Goal: Information Seeking & Learning: Learn about a topic

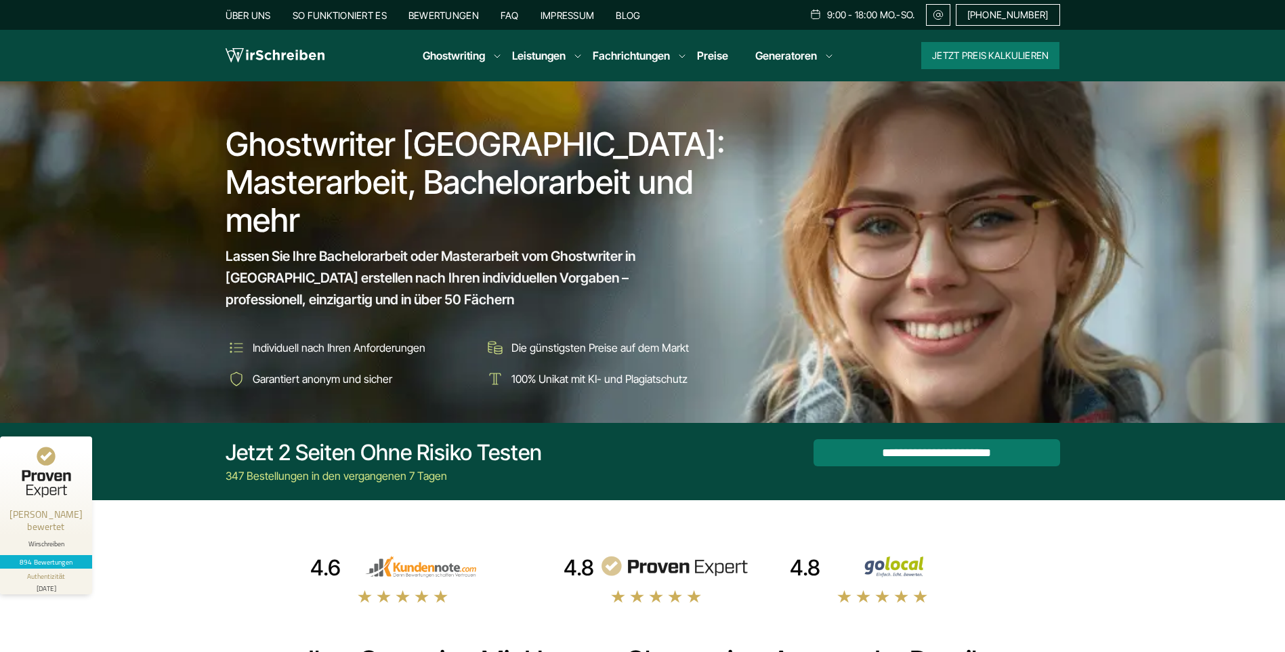
click at [501, 10] on link "FAQ" at bounding box center [510, 15] width 18 height 12
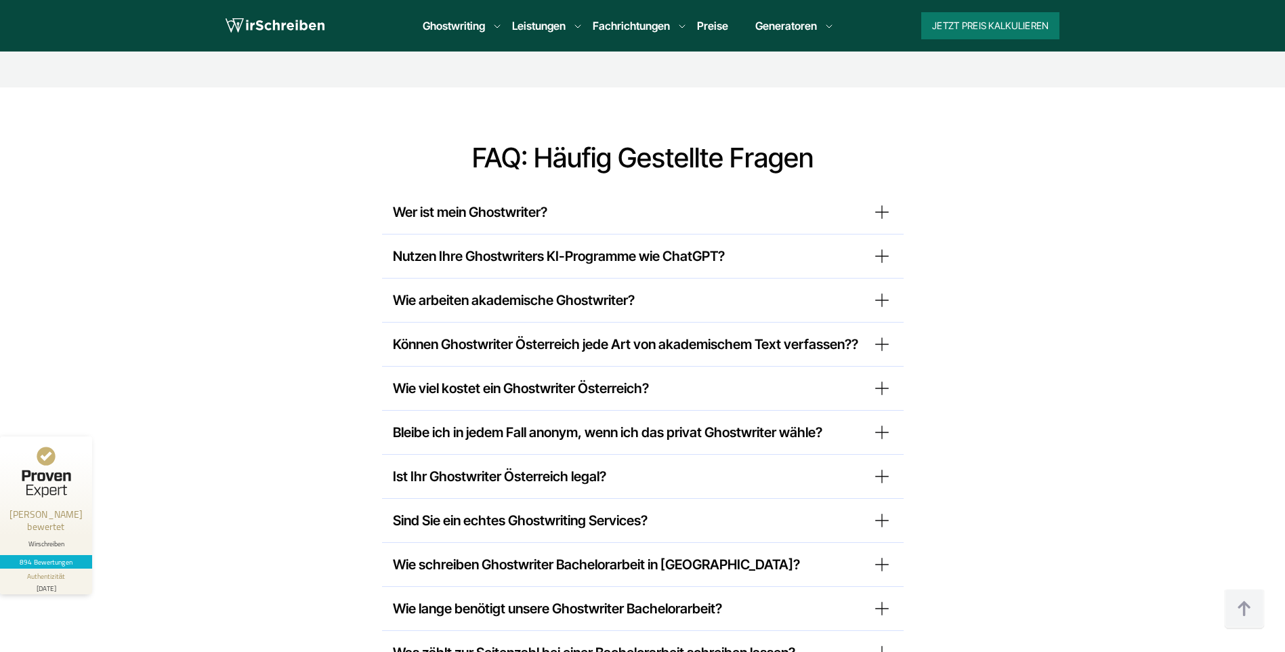
click at [519, 201] on summary "Wer ist mein Ghostwriter?" at bounding box center [643, 212] width 500 height 22
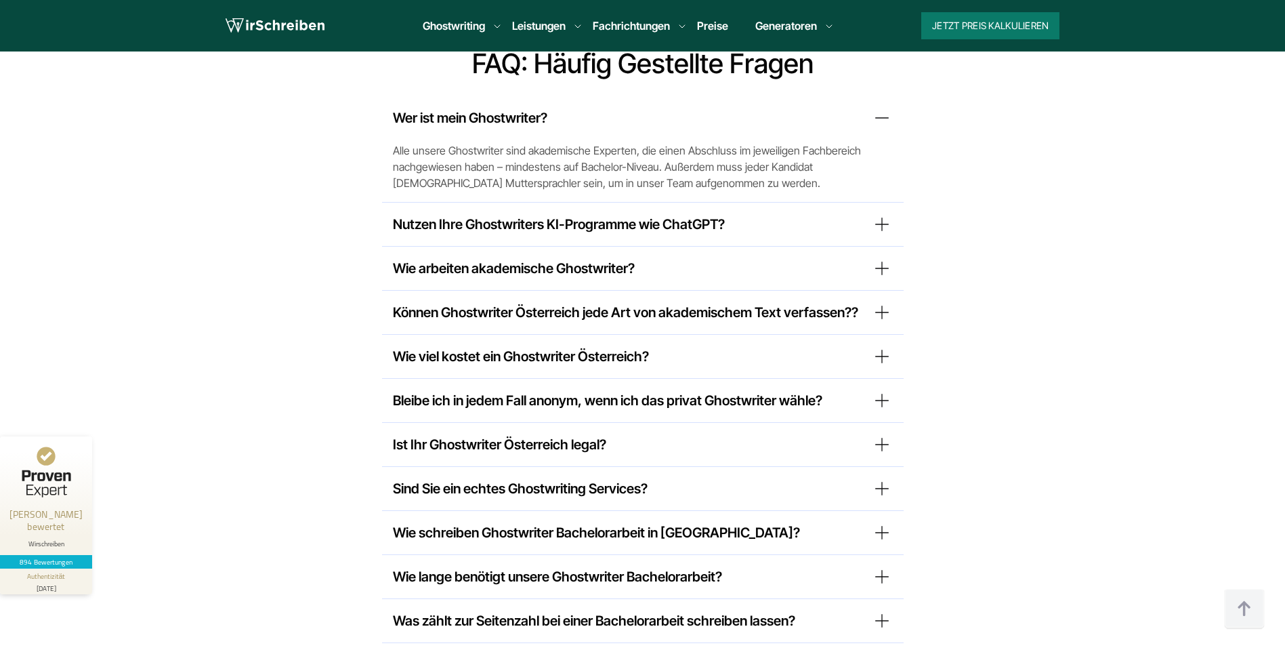
scroll to position [10507, 0]
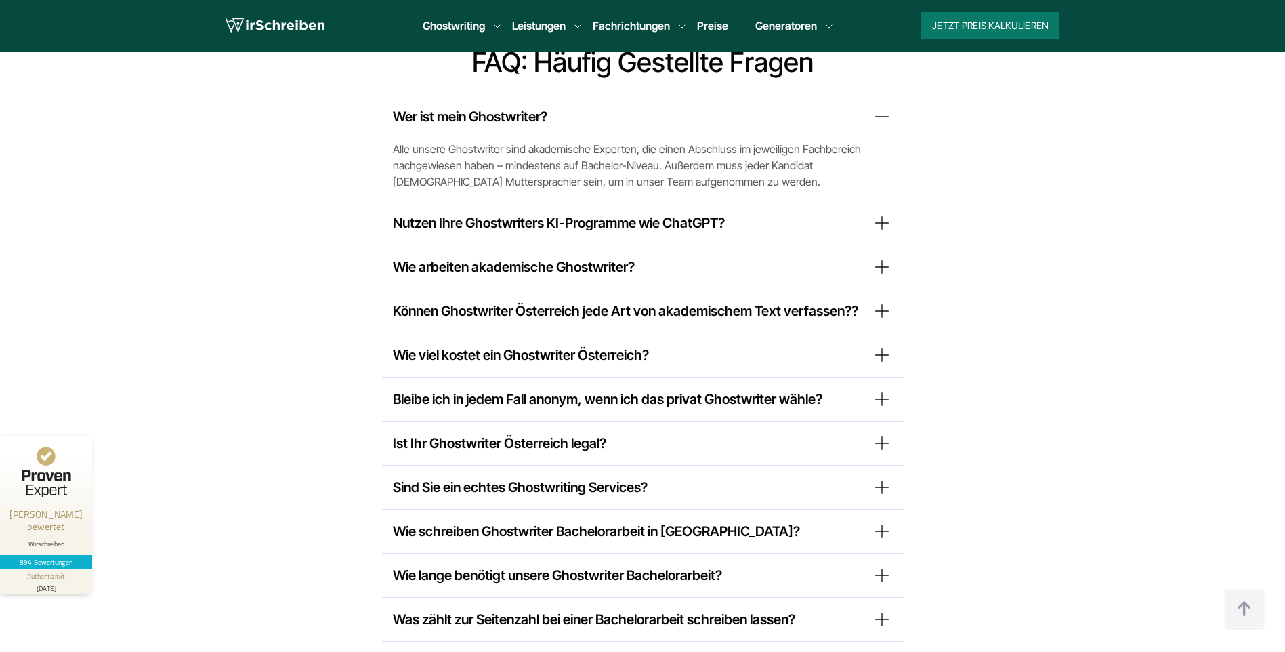
click at [488, 212] on summary "Nutzen Ihre Ghostwriters KI-Programme wie ChatGPT?" at bounding box center [643, 223] width 500 height 22
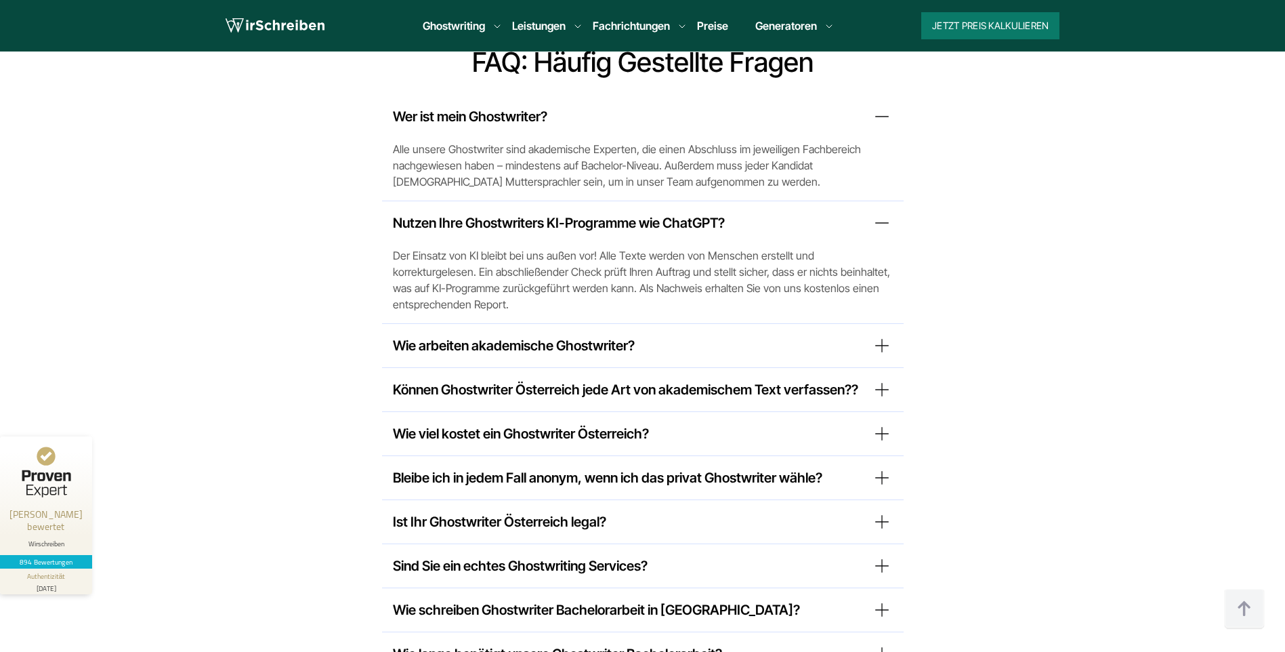
click at [484, 335] on summary "Wie arbeiten akademische Ghostwriter?" at bounding box center [643, 346] width 500 height 22
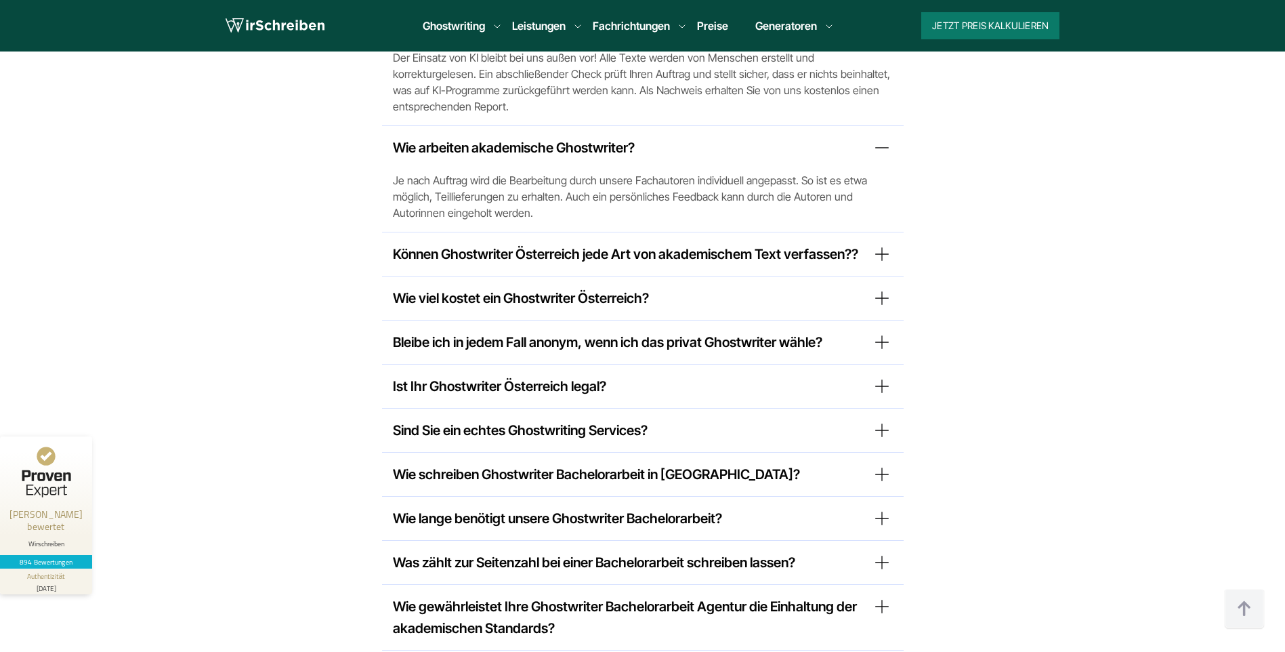
scroll to position [10706, 0]
click at [522, 243] on summary "Können Ghostwriter Österreich jede Art von akademischem Text verfassen??" at bounding box center [643, 254] width 500 height 22
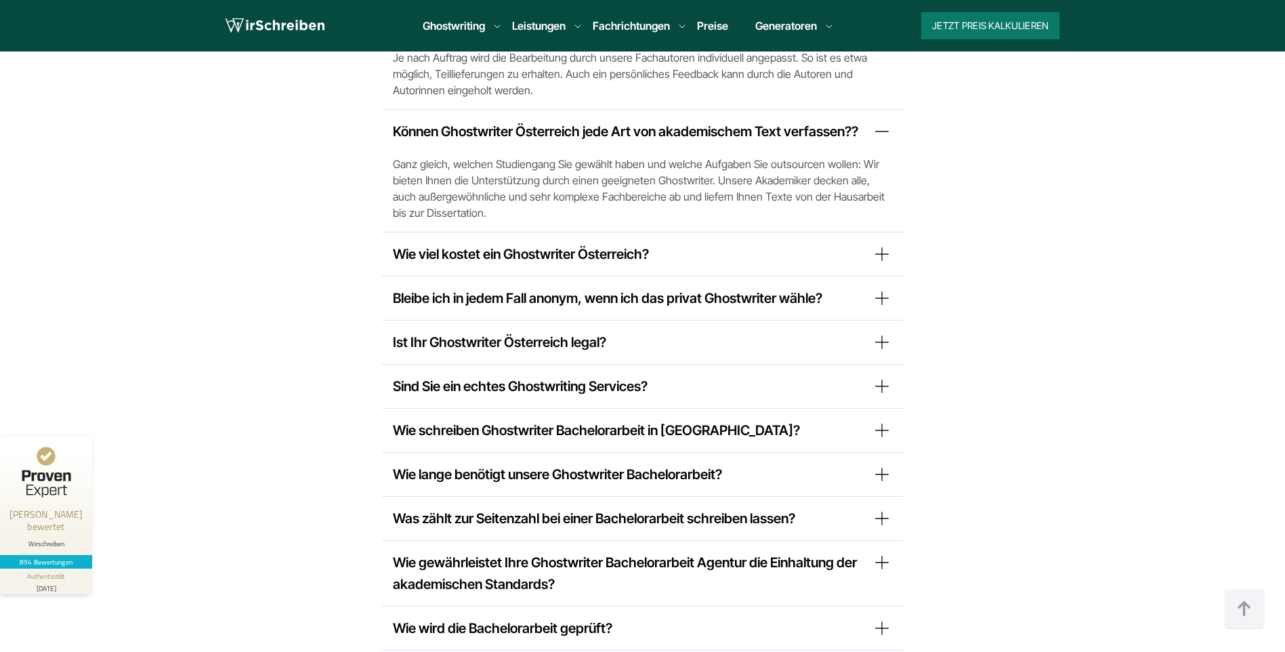
scroll to position [10829, 0]
click at [580, 242] on summary "Wie viel kostet ein Ghostwriter Österreich?" at bounding box center [643, 253] width 500 height 22
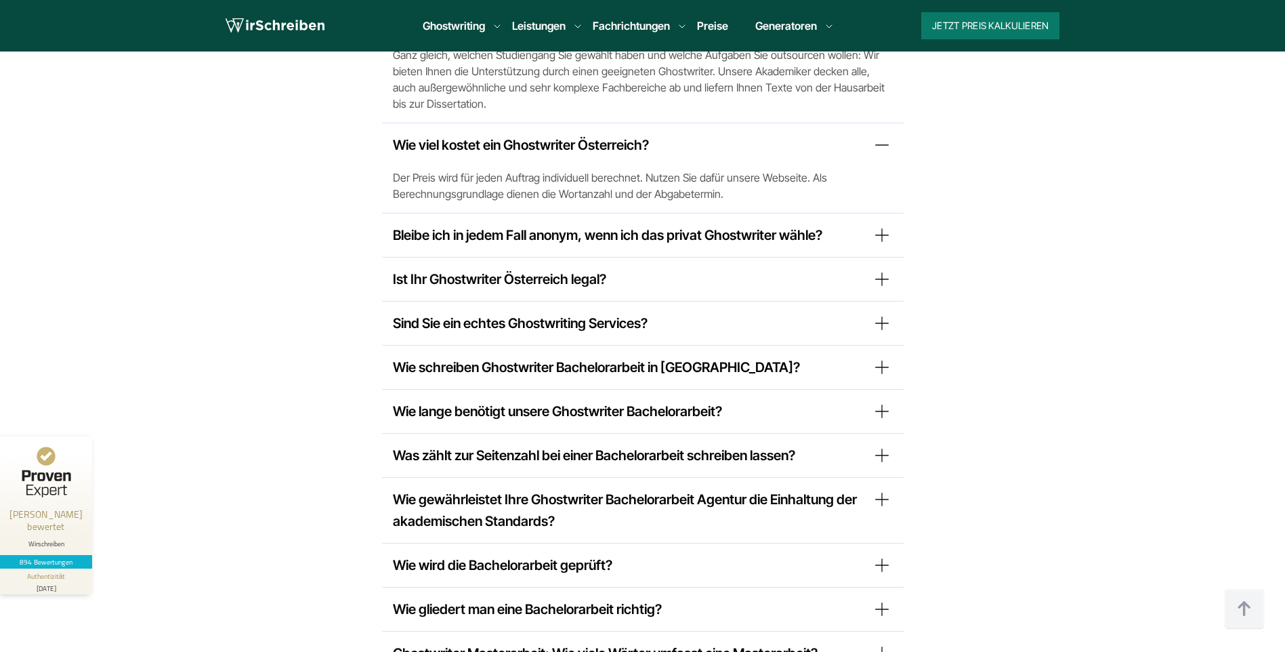
scroll to position [10938, 0]
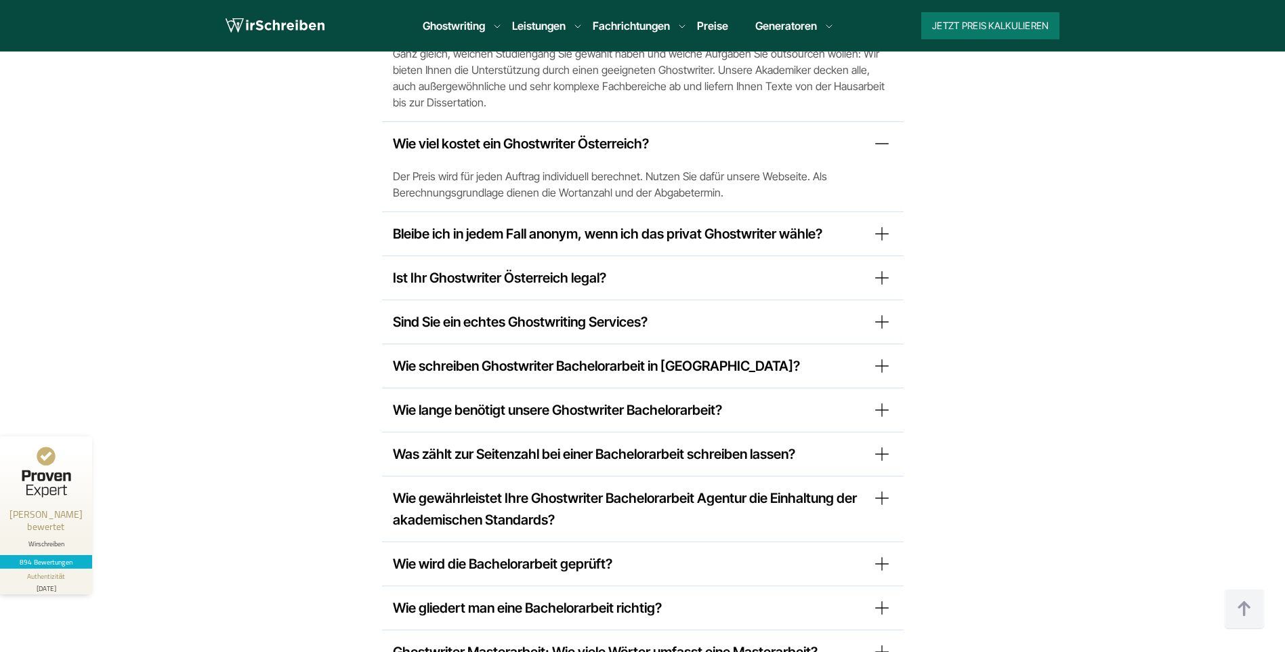
click at [486, 223] on summary "Bleibe ich in jedem Fall anonym, wenn ich das privat Ghostwriter wähle?" at bounding box center [643, 234] width 500 height 22
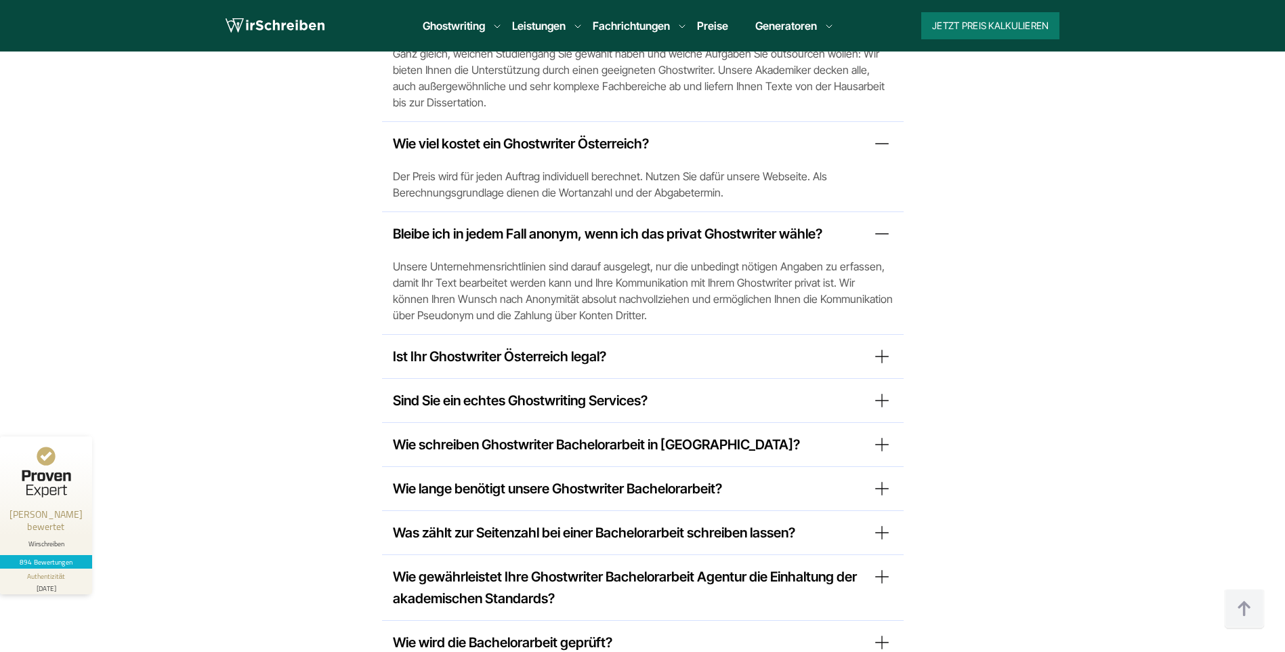
click at [468, 345] on summary "Ist Ihr Ghostwriter Österreich legal?" at bounding box center [643, 356] width 500 height 22
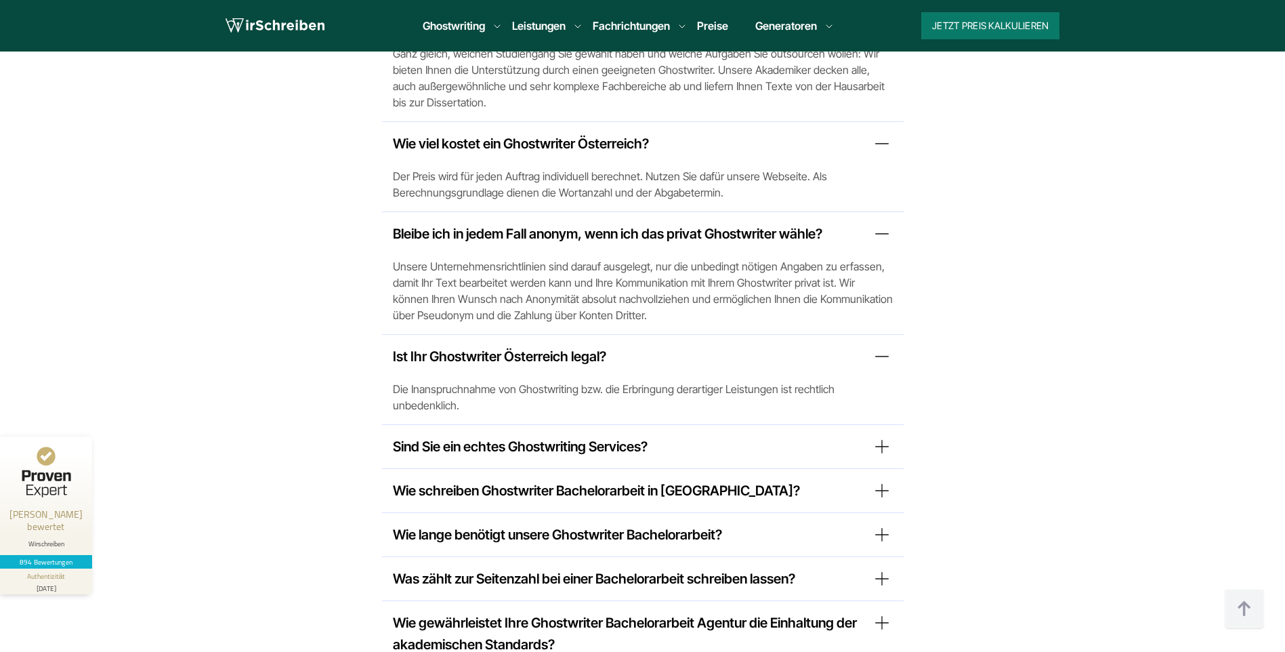
click at [491, 436] on summary "Sind Sie ein echtes Ghostwriting Services?" at bounding box center [643, 447] width 500 height 22
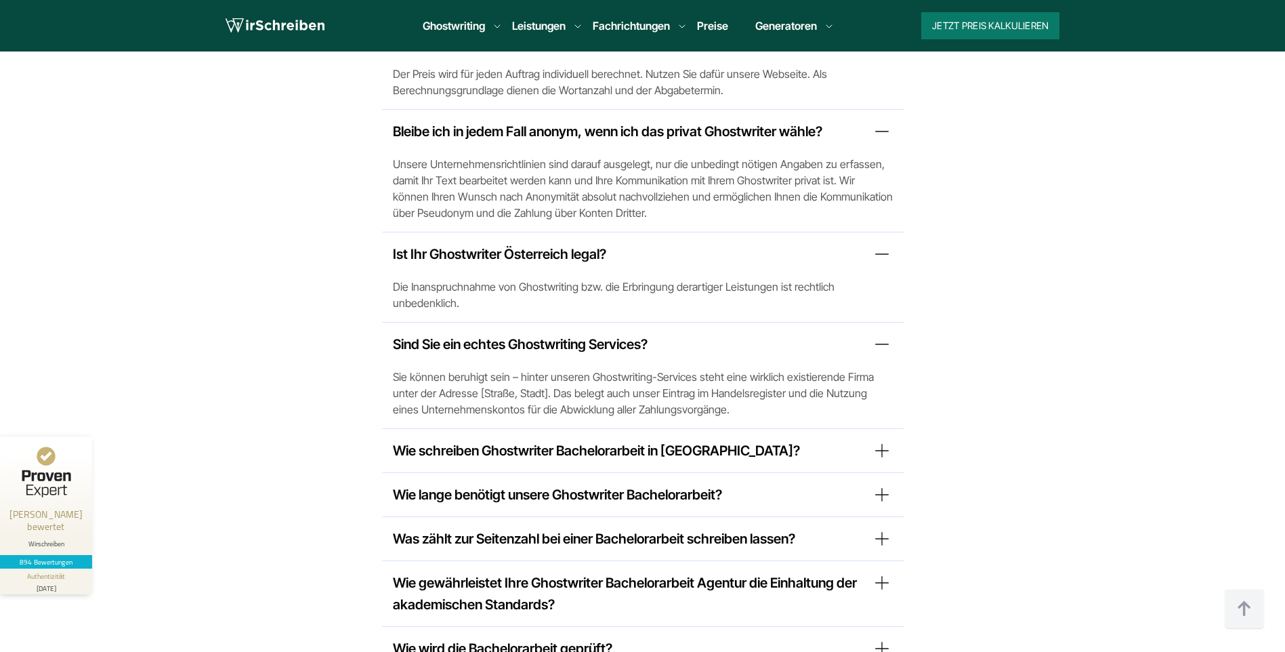
scroll to position [11041, 0]
click at [560, 439] on summary "Wie schreiben Ghostwriter Bachelorarbeit in [GEOGRAPHIC_DATA]?" at bounding box center [643, 450] width 500 height 22
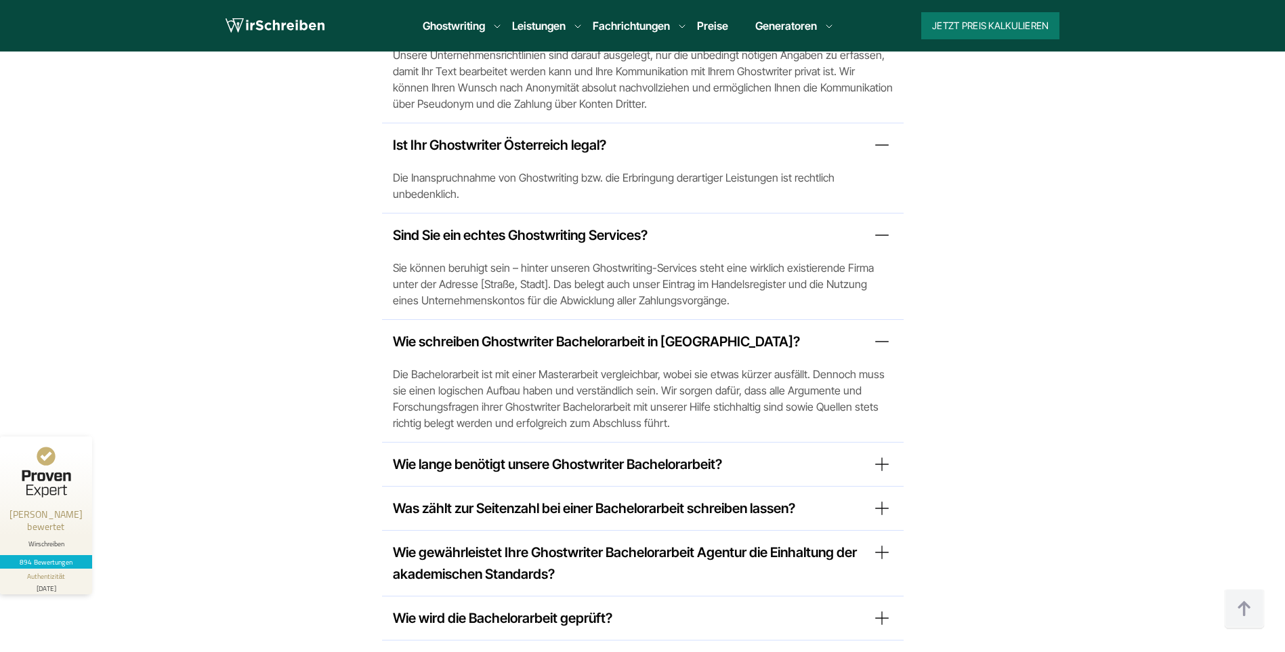
scroll to position [11150, 0]
drag, startPoint x: 502, startPoint y: 348, endPoint x: 447, endPoint y: 349, distance: 54.9
click at [447, 453] on summary "Wie lange benötigt unsere Ghostwriter Bachelorarbeit?" at bounding box center [643, 464] width 500 height 22
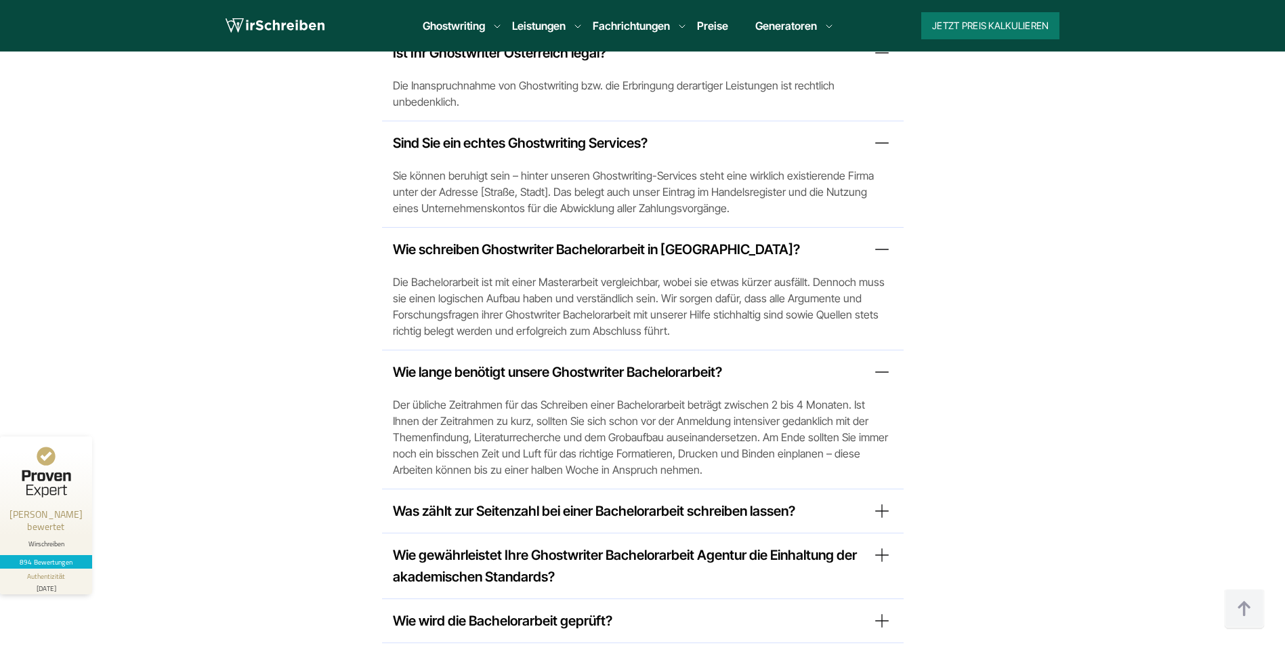
scroll to position [11247, 0]
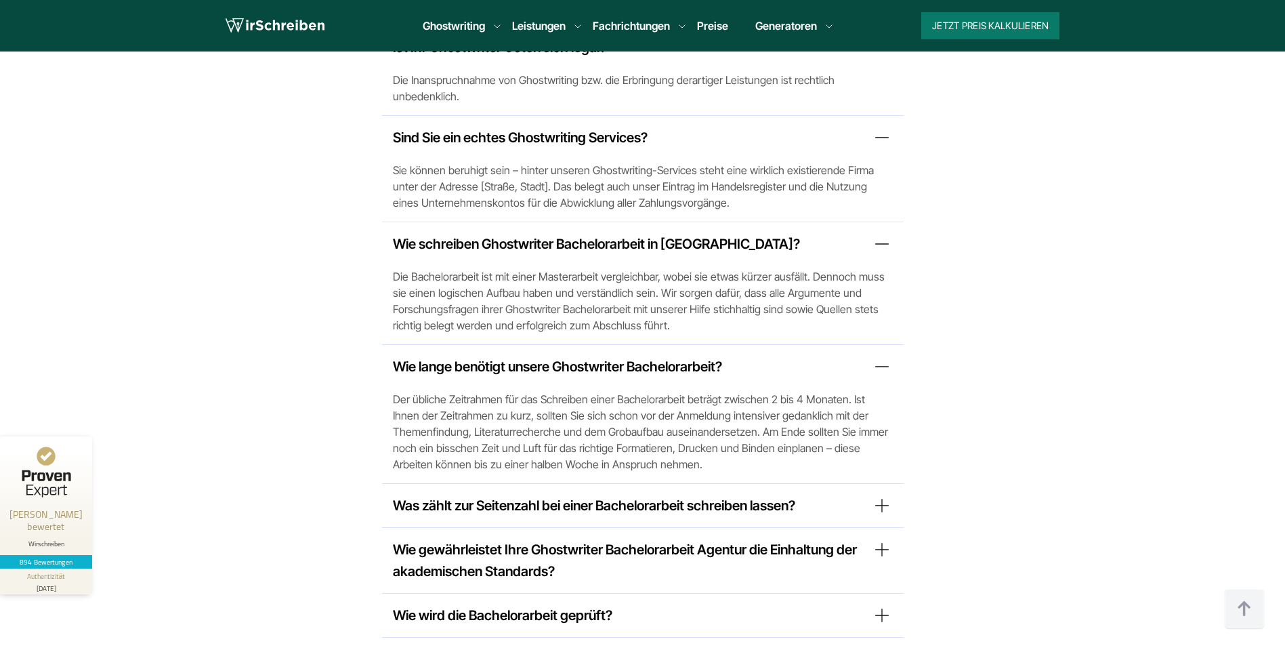
click at [499, 495] on summary "Was zählt zur Seitenzahl bei einer Bachelorarbeit schreiben lassen?" at bounding box center [643, 506] width 500 height 22
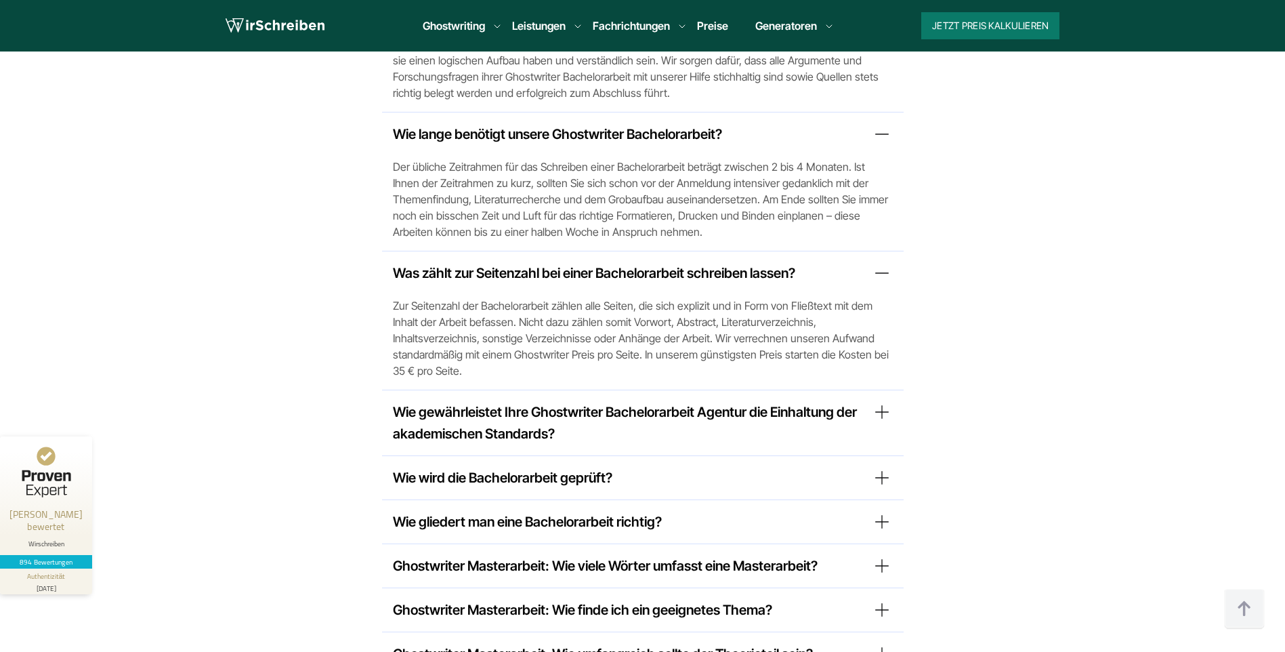
scroll to position [11480, 0]
click at [470, 400] on summary "Wie gewährleistet Ihre Ghostwriter Bachelorarbeit Agentur die Einhaltung der ak…" at bounding box center [643, 421] width 500 height 43
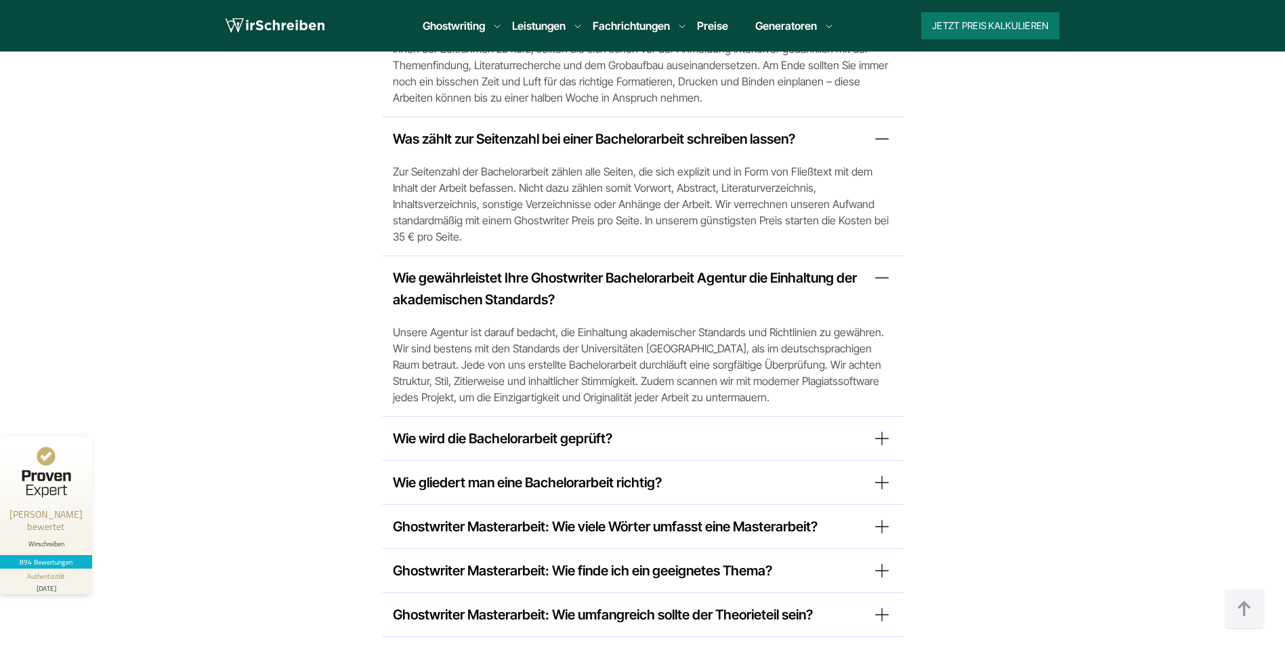
scroll to position [11615, 0]
click at [473, 426] on summary "Wie wird die Bachelorarbeit geprüft?" at bounding box center [643, 437] width 500 height 22
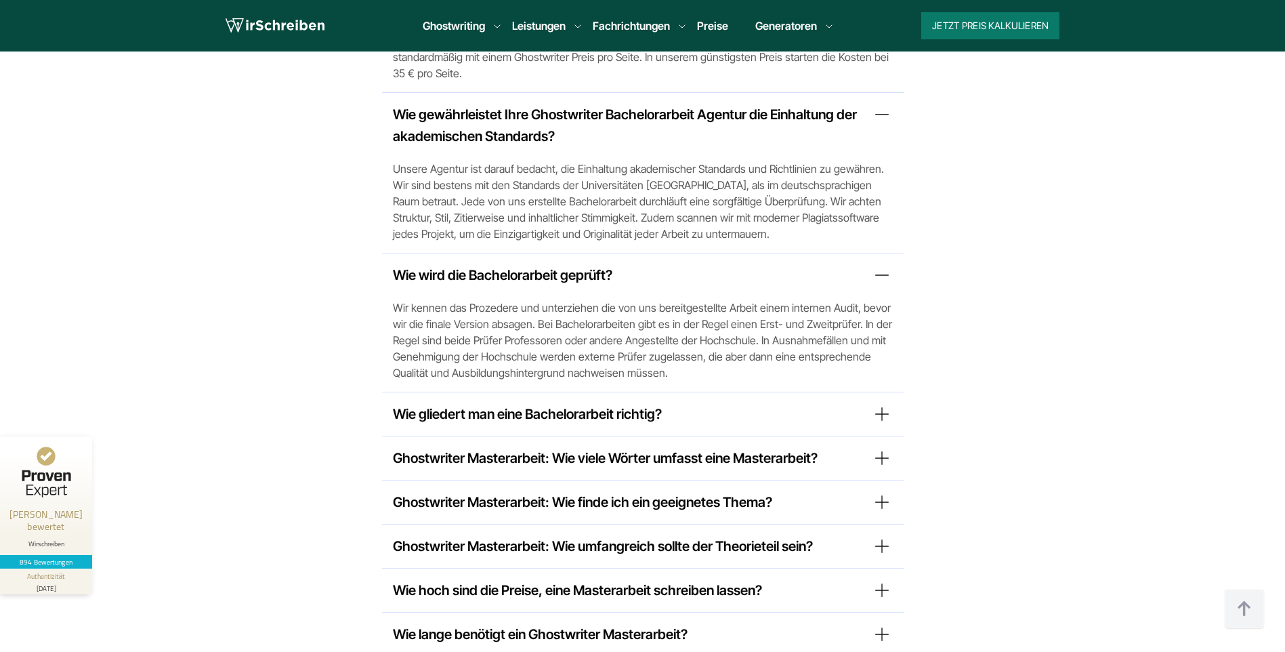
scroll to position [11930, 0]
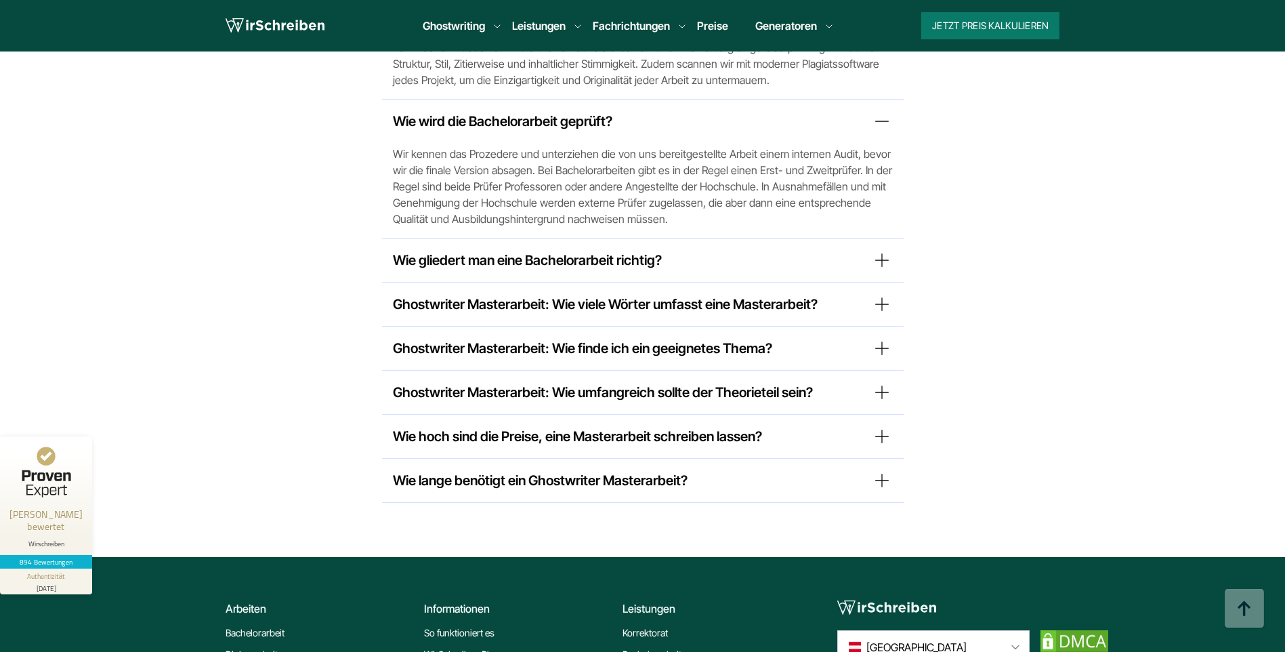
click at [585, 293] on summary "Ghostwriter Masterarbeit: Wie viele Wörter umfasst eine Masterarbeit?" at bounding box center [643, 304] width 500 height 22
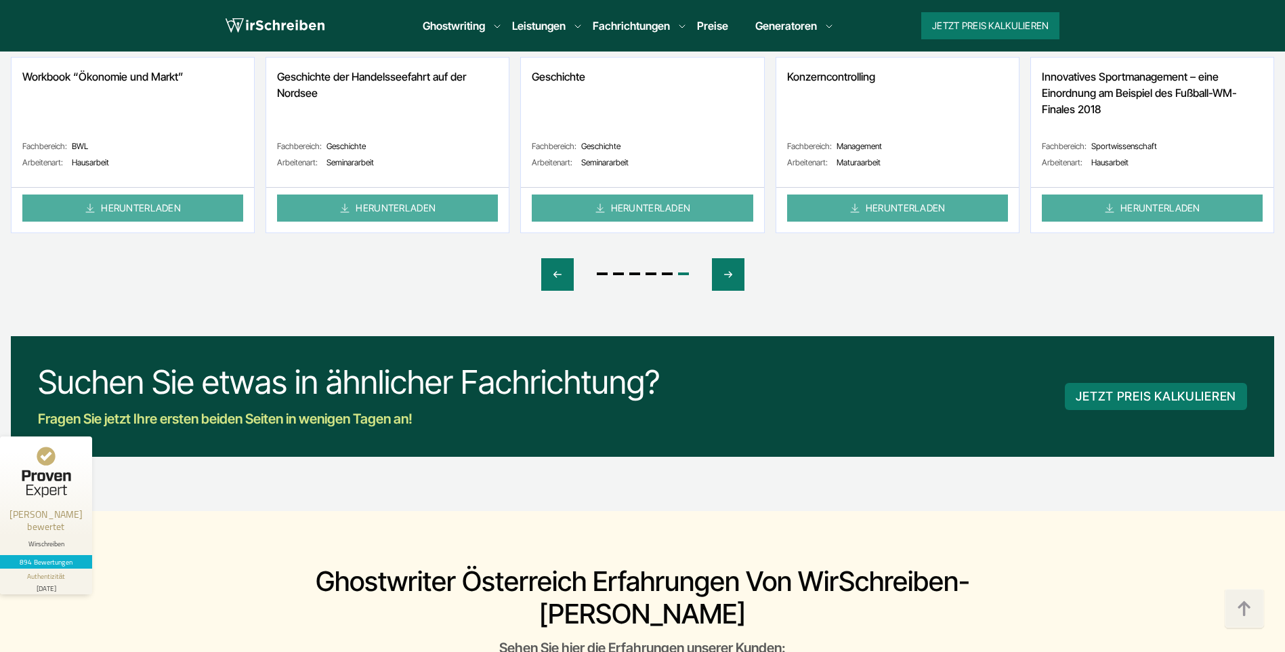
scroll to position [6890, 0]
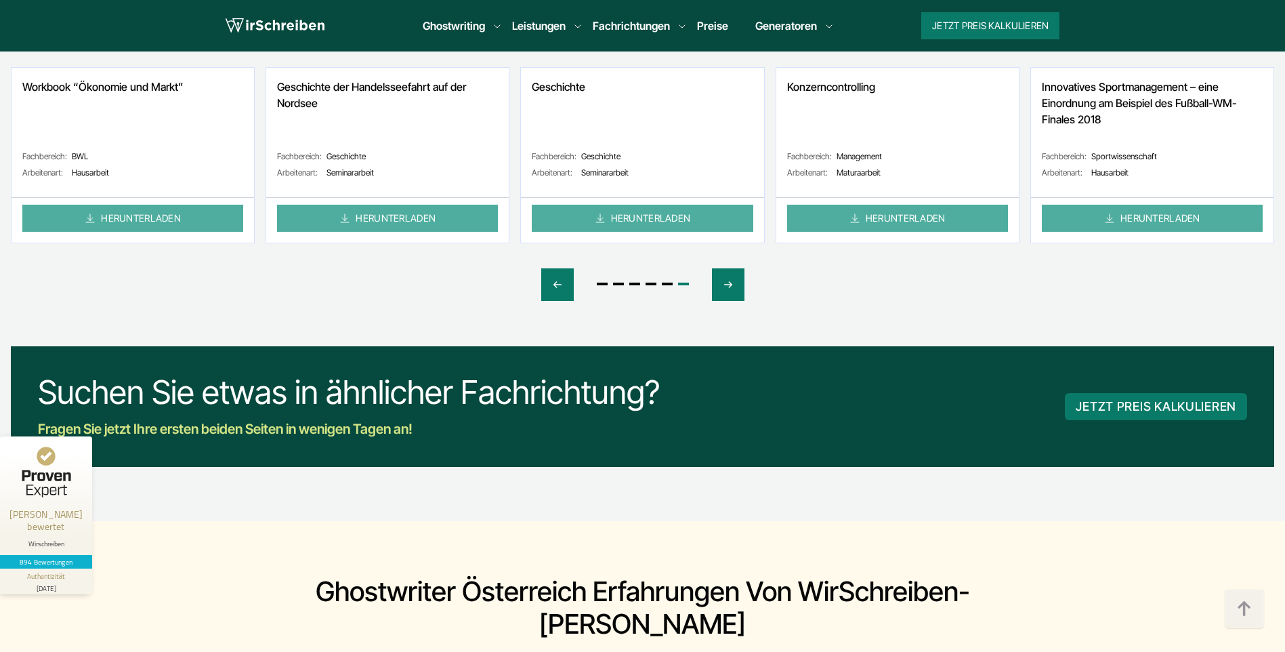
click at [713, 33] on li "Preise" at bounding box center [712, 26] width 31 height 16
click at [709, 18] on li "Preise" at bounding box center [712, 26] width 31 height 16
click at [717, 31] on link "Preise" at bounding box center [712, 26] width 31 height 14
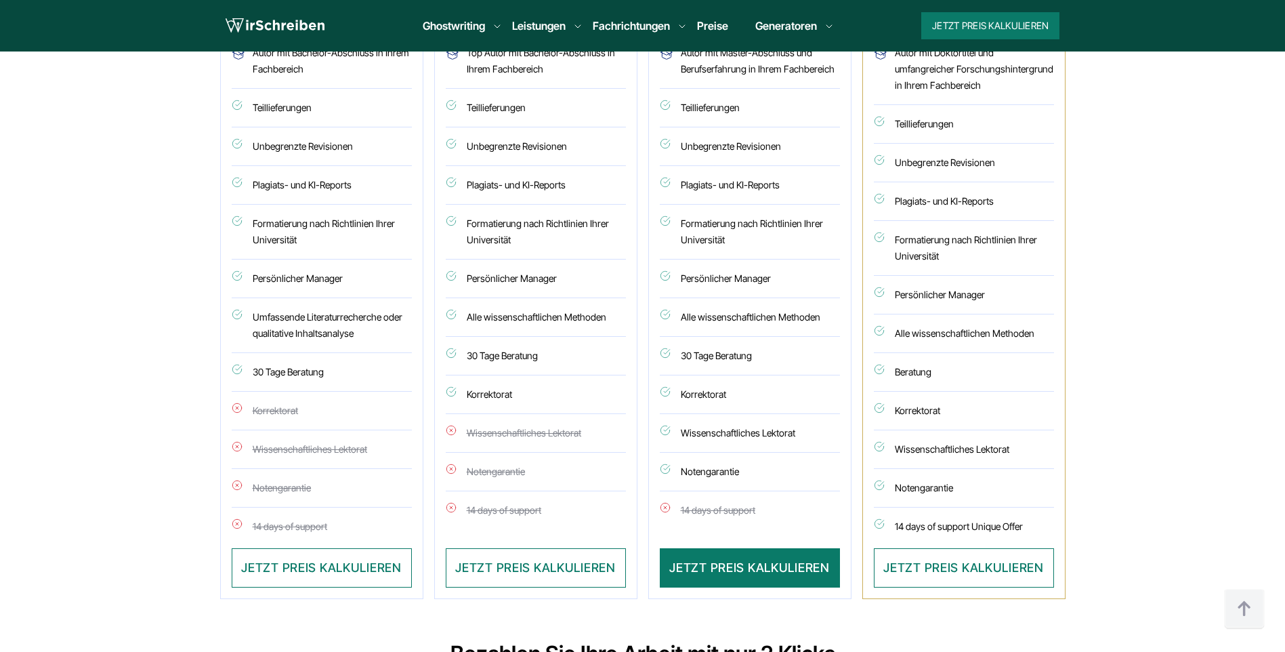
scroll to position [845, 0]
click at [758, 564] on button "JETZT PREIS KALKULIEREN" at bounding box center [750, 566] width 180 height 39
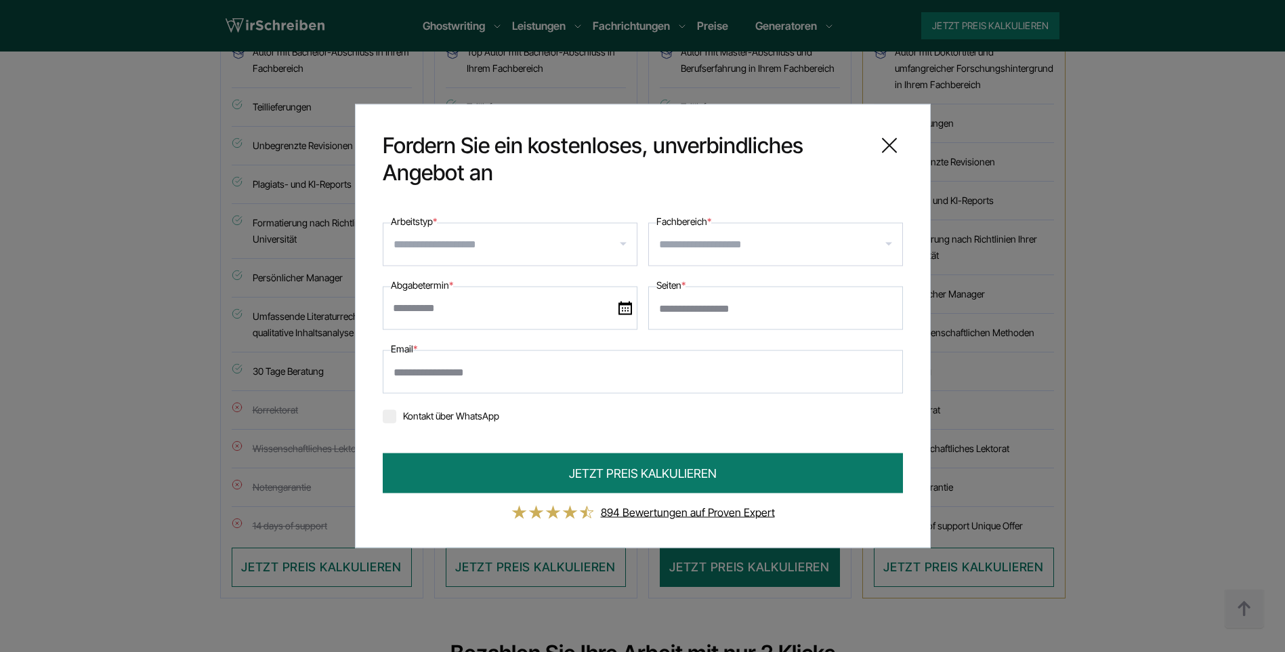
click at [514, 236] on input "Arbeitstyp *" at bounding box center [515, 245] width 243 height 22
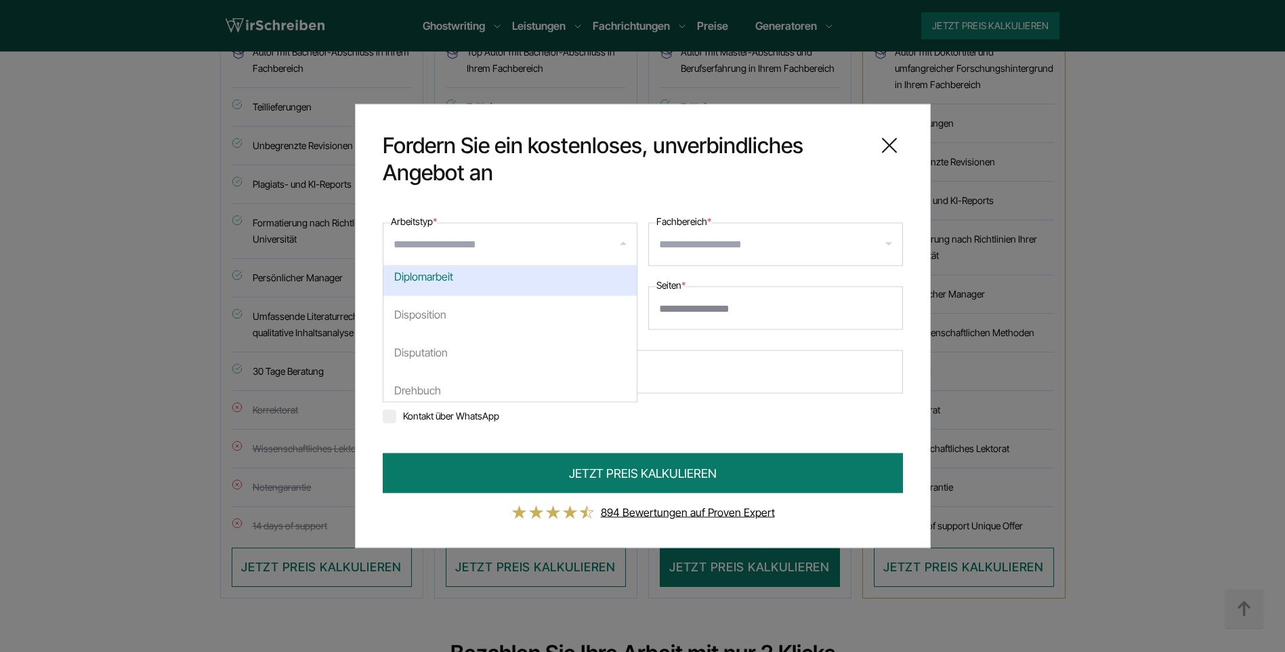
click at [480, 285] on div "Diplomarbeit" at bounding box center [509, 277] width 253 height 38
select select "**"
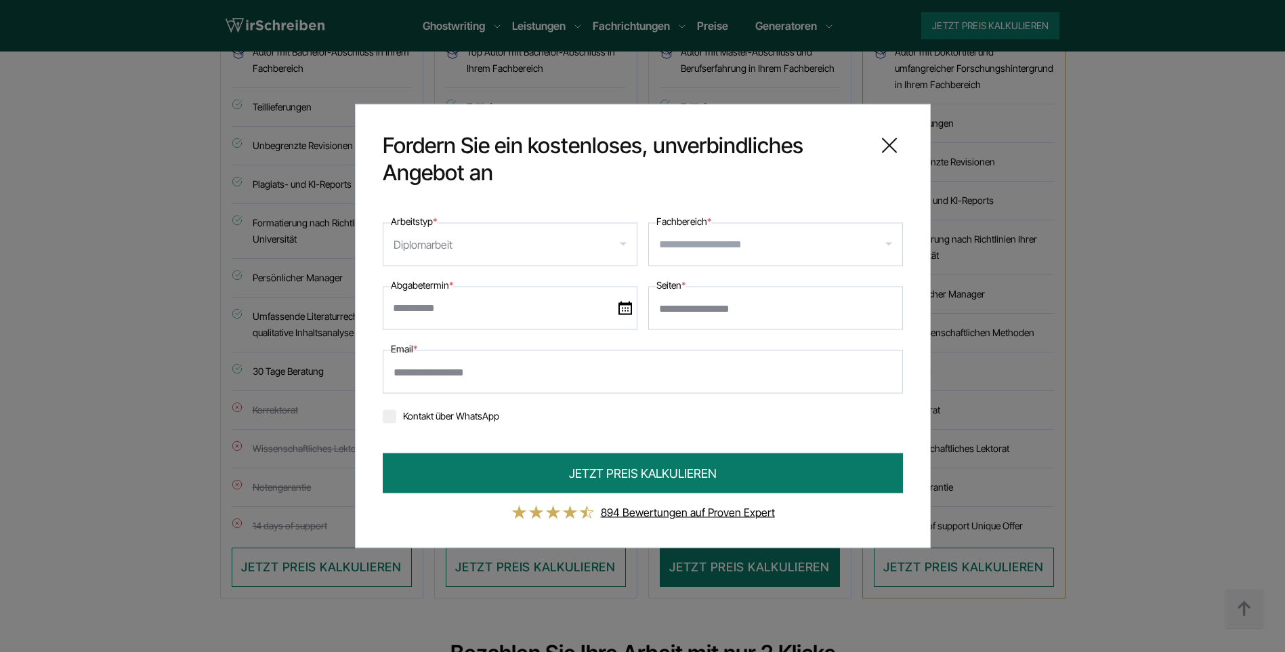
click at [780, 249] on input "Fachbereich *" at bounding box center [780, 245] width 243 height 22
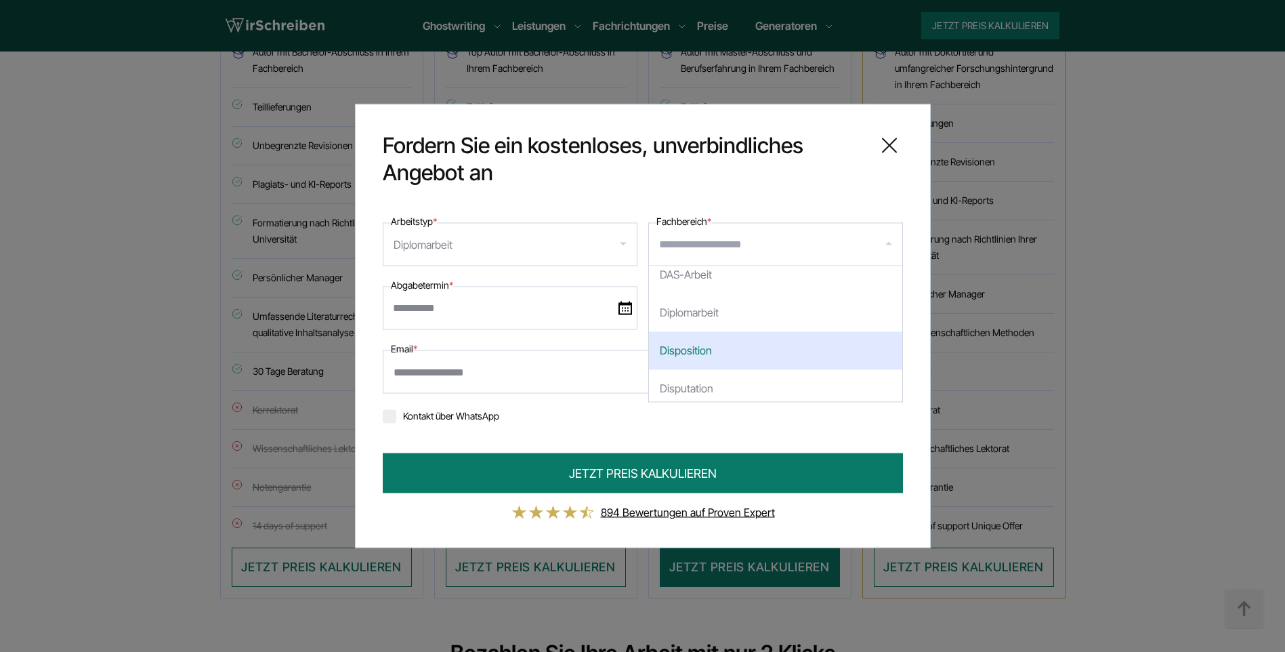
scroll to position [541, 0]
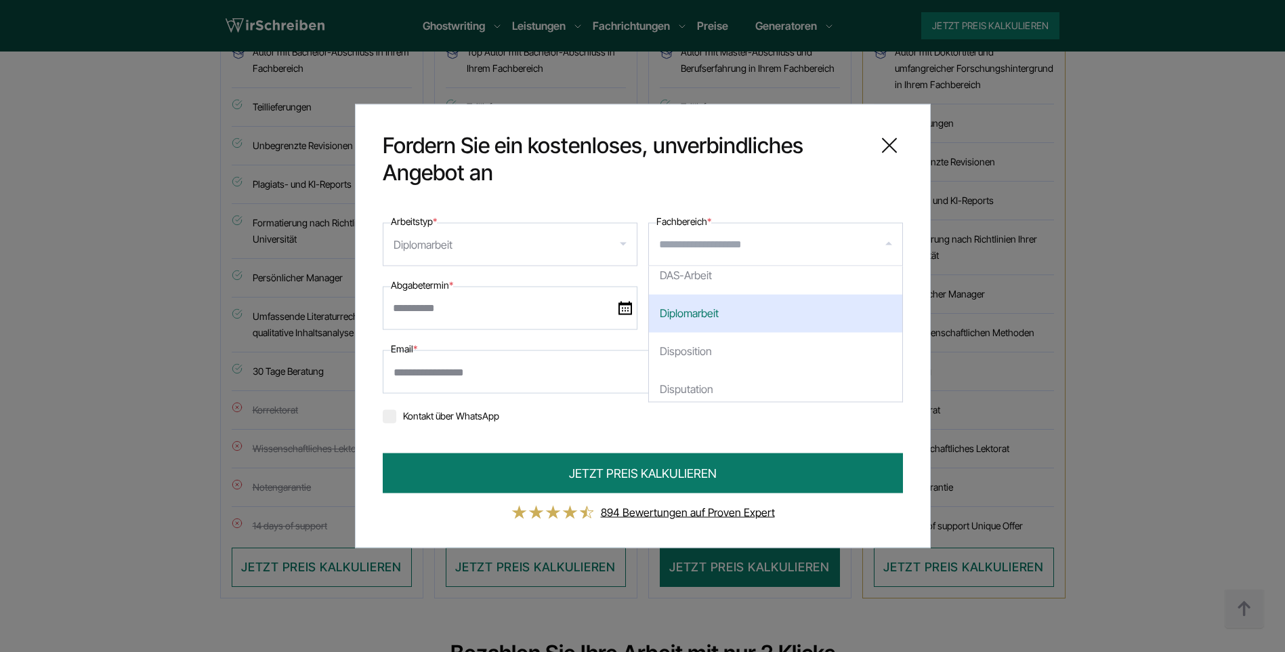
click at [765, 309] on div "Diplomarbeit" at bounding box center [775, 314] width 253 height 38
select select "**"
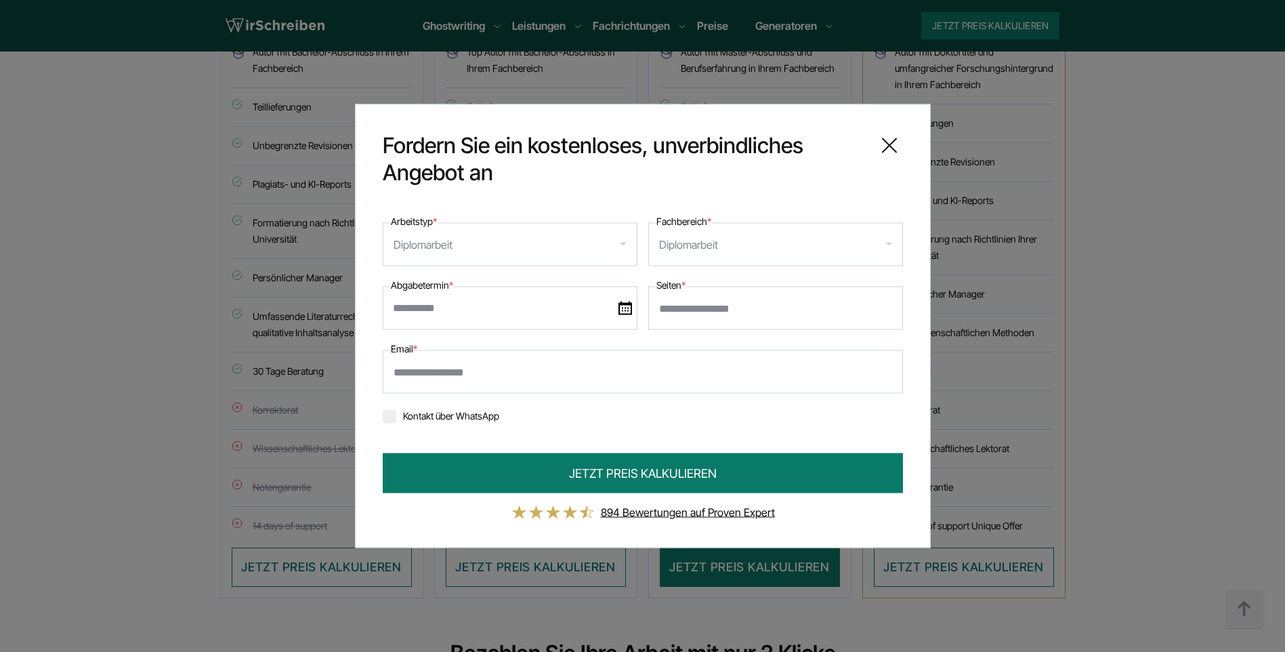
click at [626, 308] on img at bounding box center [625, 308] width 14 height 14
click at [626, 308] on input "text" at bounding box center [510, 308] width 255 height 43
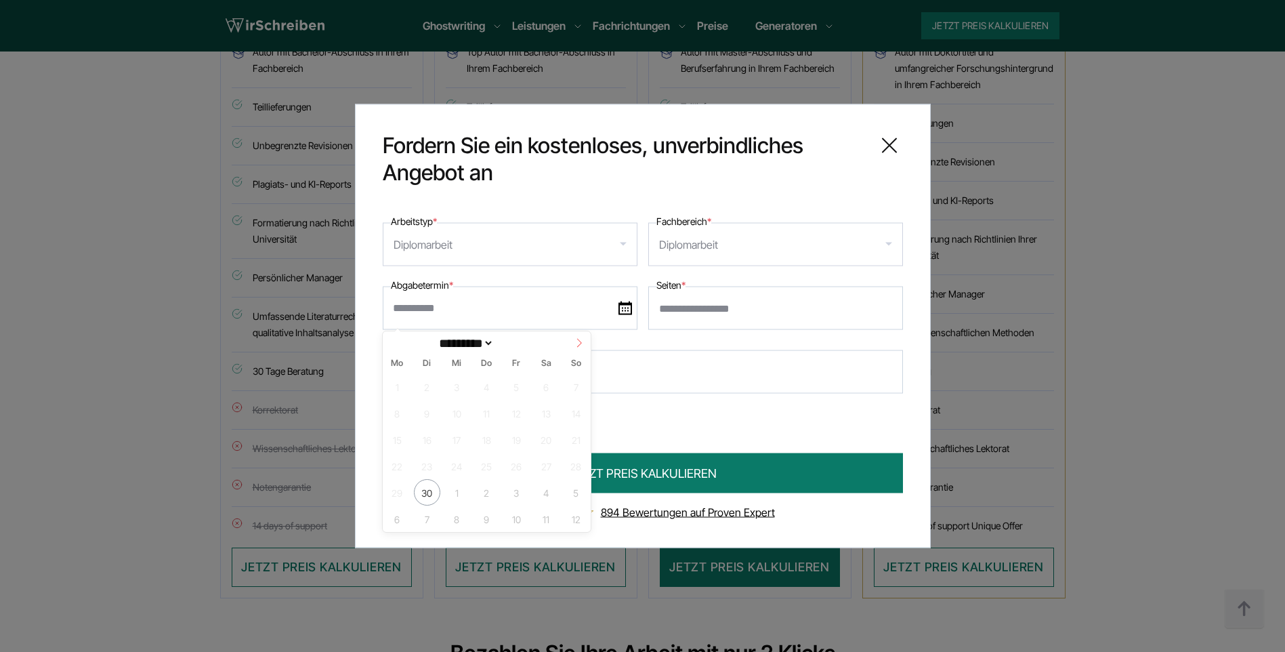
click at [578, 345] on icon at bounding box center [578, 342] width 9 height 9
select select "**"
click at [578, 345] on icon at bounding box center [578, 342] width 9 height 9
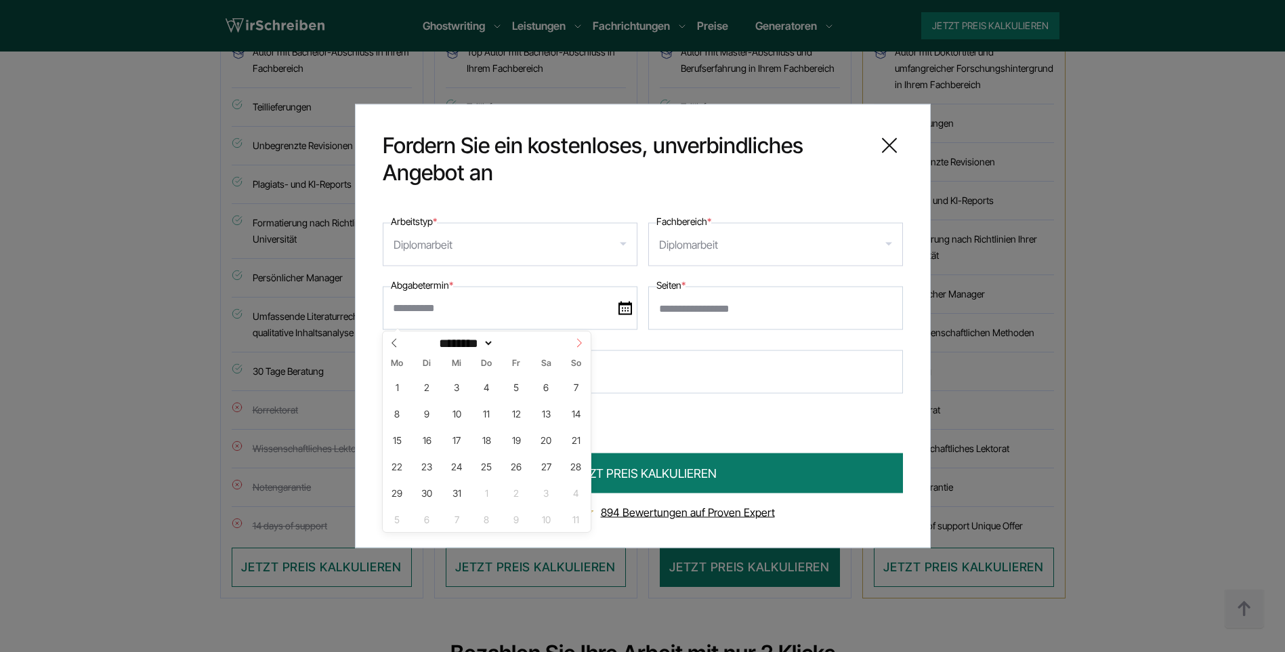
type input "****"
click at [578, 345] on icon at bounding box center [578, 342] width 9 height 9
click at [402, 345] on span at bounding box center [394, 342] width 23 height 23
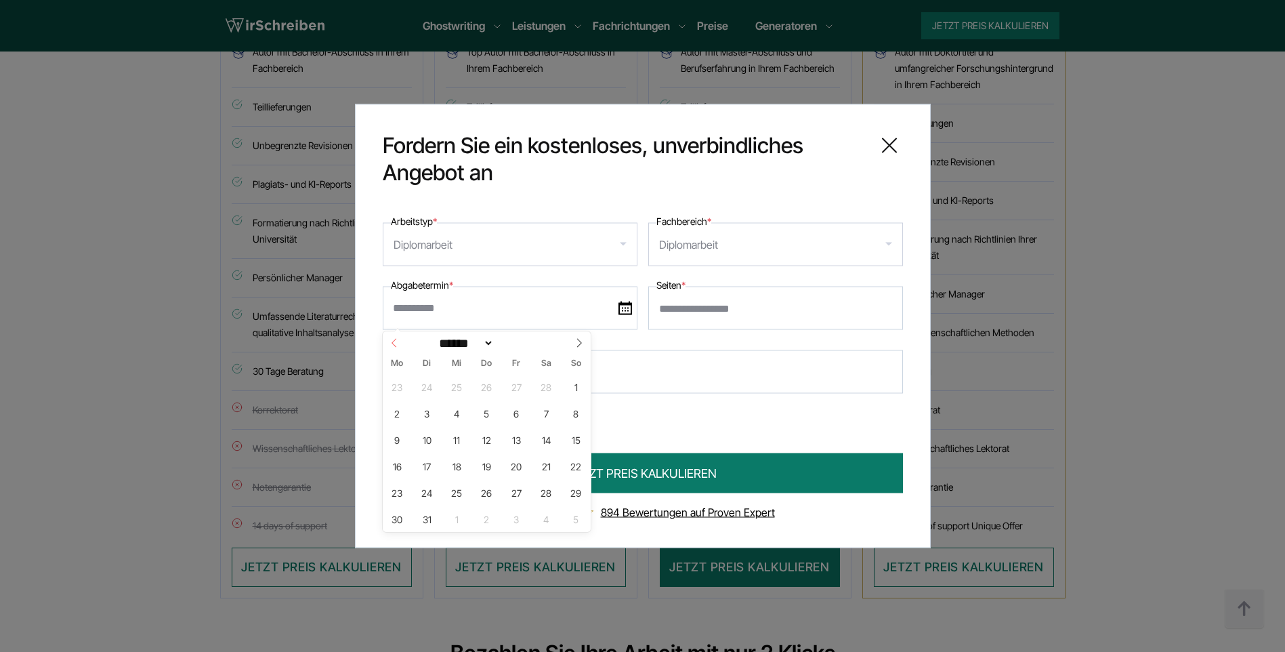
click at [396, 347] on icon at bounding box center [394, 342] width 9 height 9
select select "*"
click at [520, 495] on span "27" at bounding box center [516, 492] width 26 height 26
type input "**********"
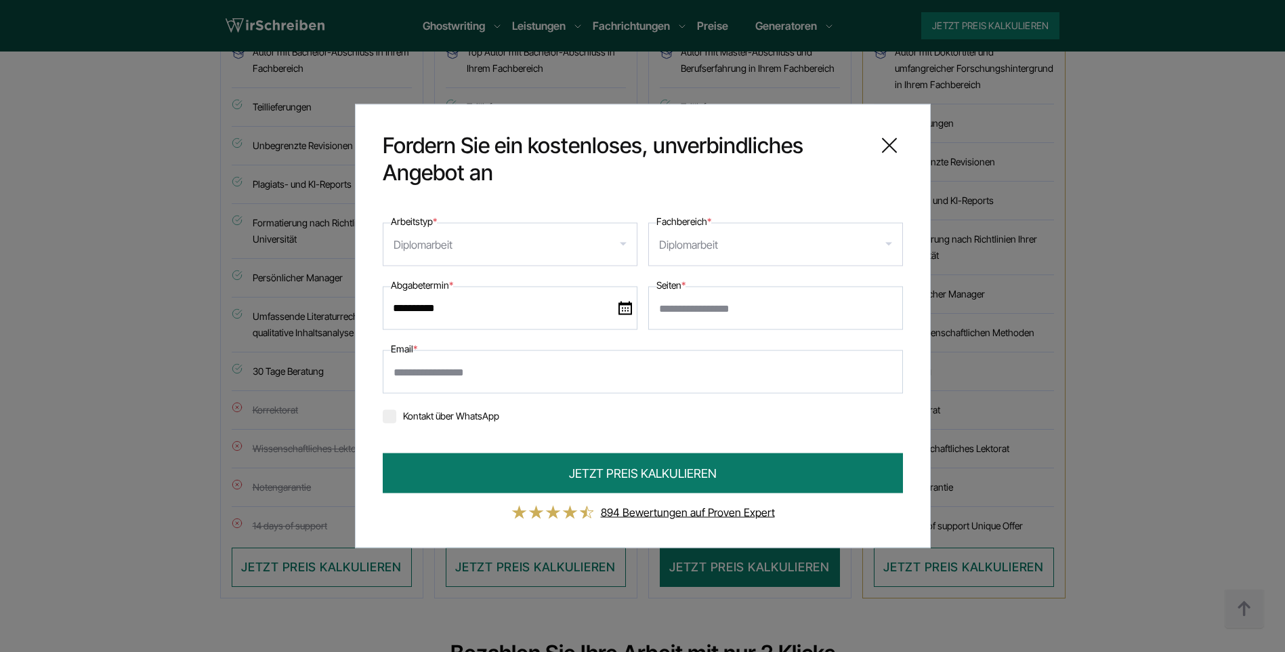
click at [742, 310] on input "Seiten *" at bounding box center [775, 308] width 255 height 43
type input "**"
click at [891, 145] on icon at bounding box center [889, 145] width 27 height 27
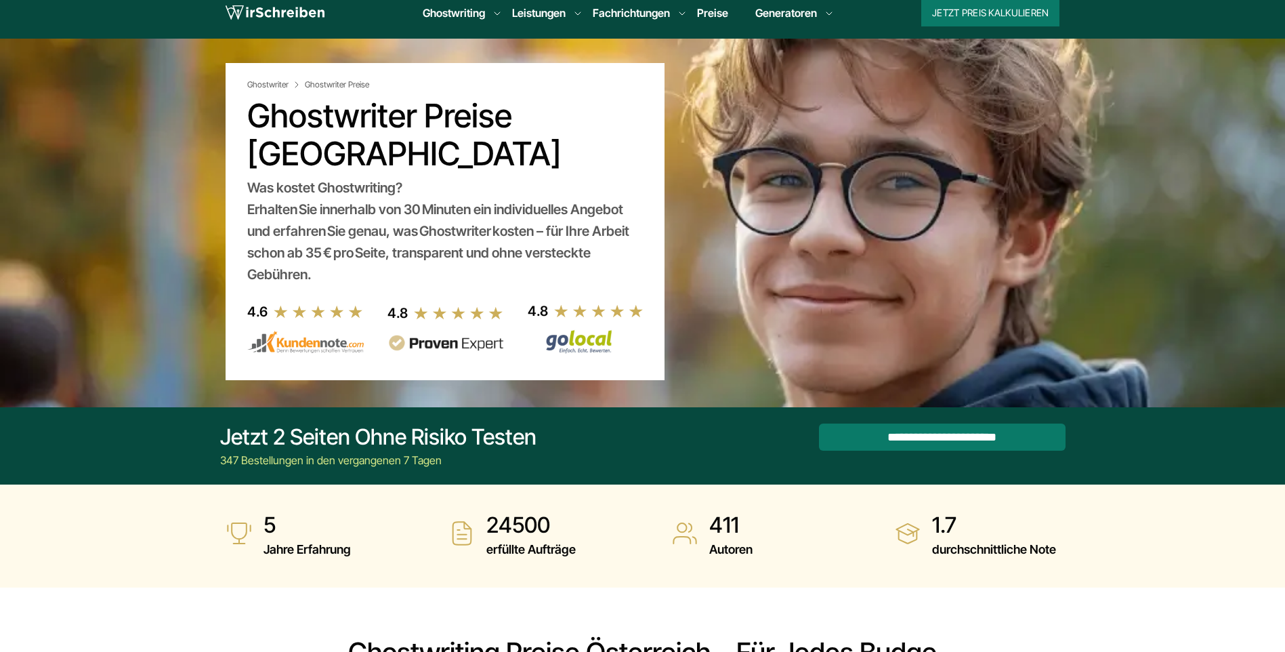
scroll to position [0, 0]
